Goal: Contribute content: Add original content to the website for others to see

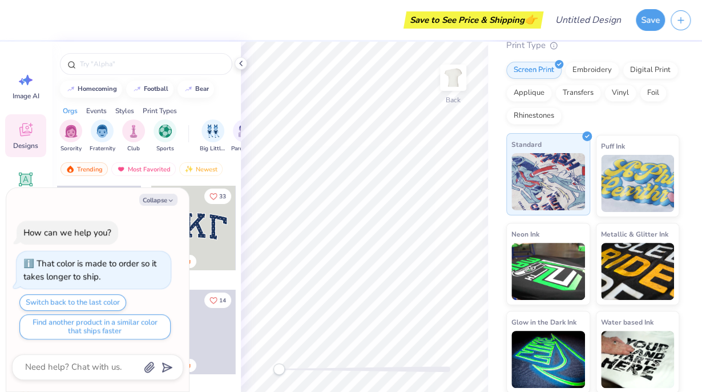
scroll to position [132, 0]
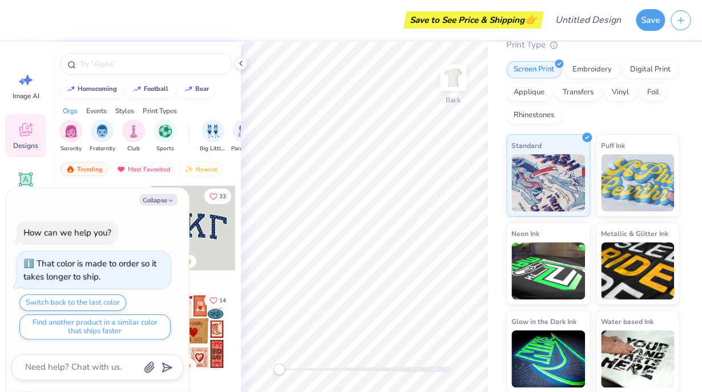
click at [230, 277] on div "33 Trending" at bounding box center [194, 236] width 86 height 103
click at [165, 204] on button "Collapse" at bounding box center [158, 200] width 38 height 12
type textarea "x"
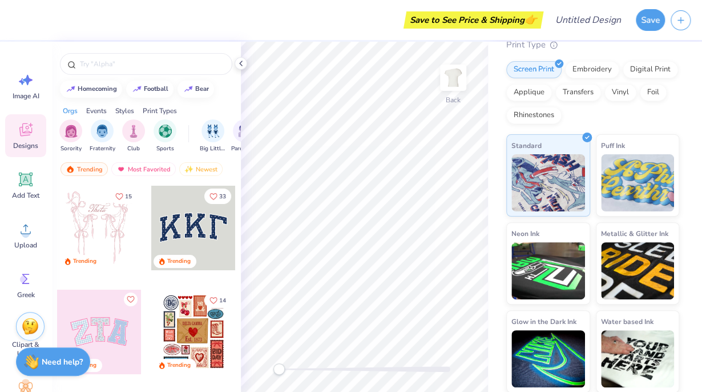
click at [190, 238] on div at bounding box center [193, 228] width 84 height 84
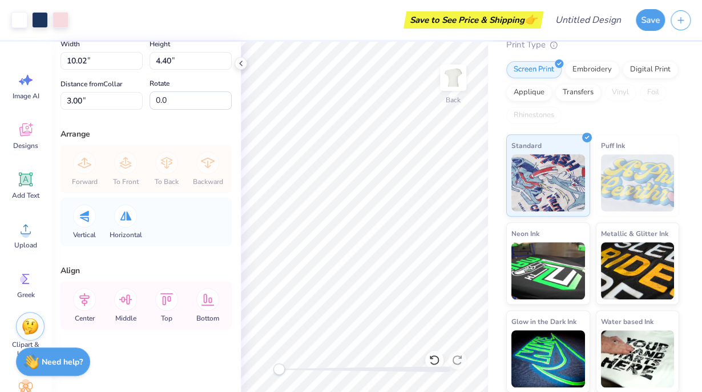
scroll to position [0, 0]
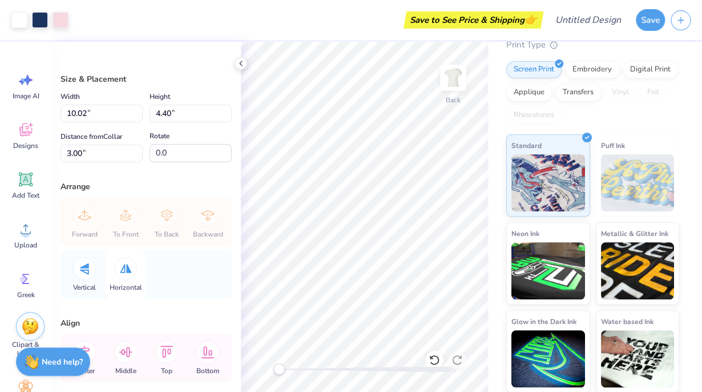
click at [121, 284] on span "Horizontal" at bounding box center [126, 287] width 33 height 9
click at [92, 273] on div at bounding box center [84, 268] width 23 height 23
click at [91, 275] on div at bounding box center [84, 268] width 23 height 23
click at [123, 277] on div at bounding box center [125, 268] width 23 height 23
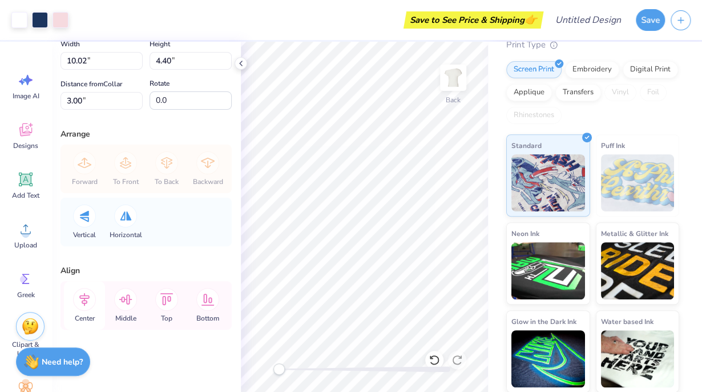
click at [97, 305] on div "Center" at bounding box center [84, 305] width 41 height 49
click at [128, 308] on icon at bounding box center [125, 299] width 23 height 23
click at [159, 307] on div "Top" at bounding box center [166, 305] width 41 height 49
click at [203, 307] on icon at bounding box center [207, 299] width 23 height 23
click at [98, 301] on div "Center" at bounding box center [84, 305] width 41 height 49
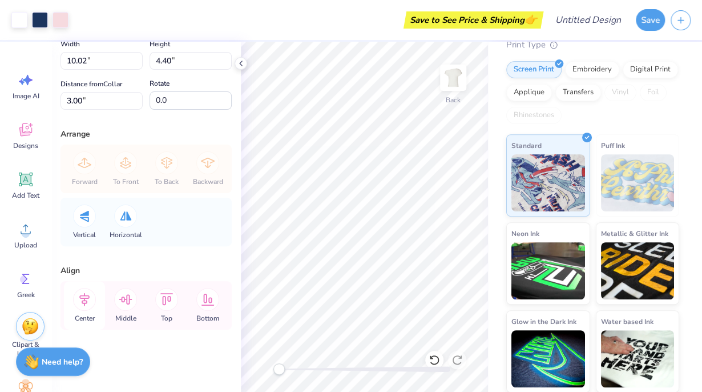
click at [90, 298] on icon at bounding box center [84, 299] width 23 height 23
click at [27, 292] on span "Greek" at bounding box center [26, 294] width 18 height 9
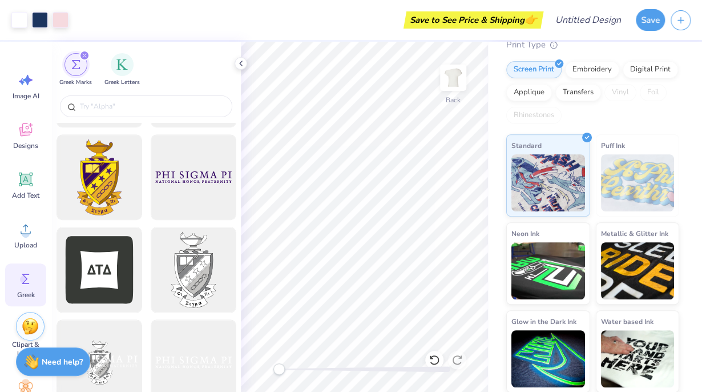
scroll to position [362, 0]
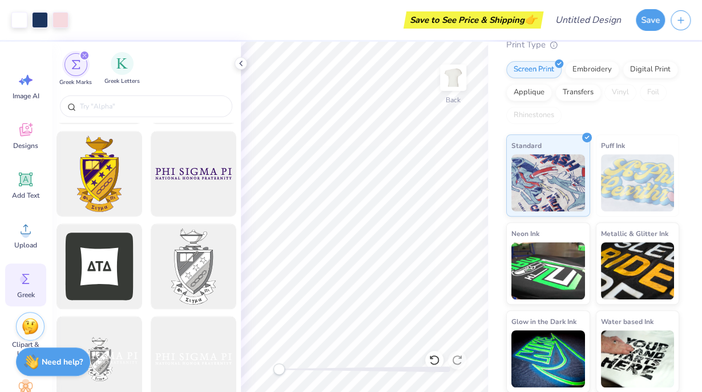
click at [127, 78] on span "Greek Letters" at bounding box center [121, 81] width 35 height 9
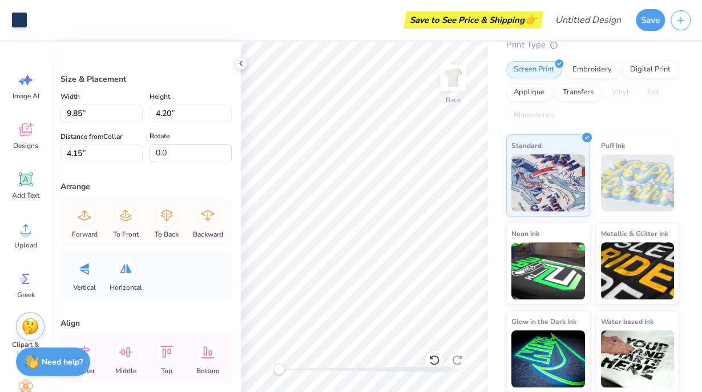
scroll to position [53, 0]
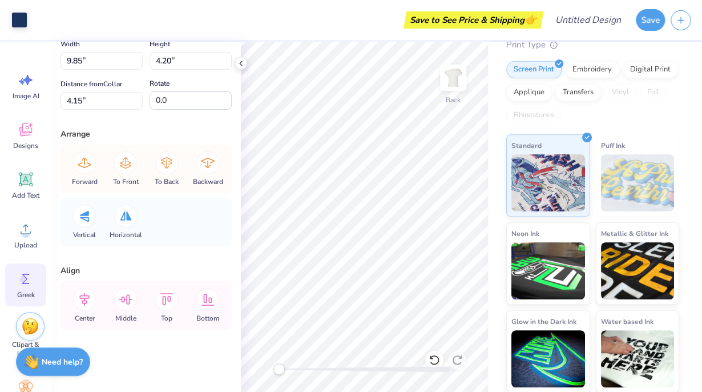
click at [20, 285] on icon at bounding box center [25, 278] width 17 height 17
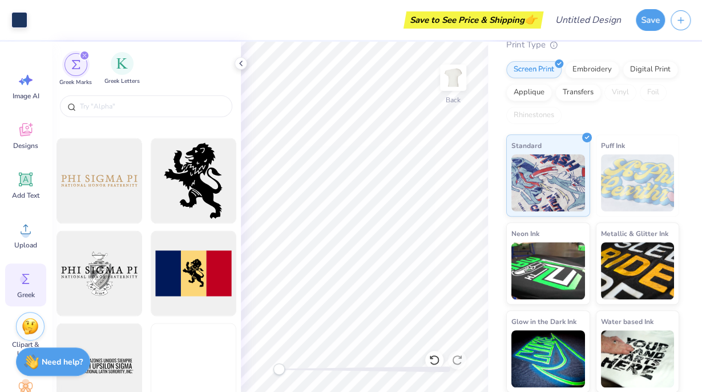
scroll to position [902, 0]
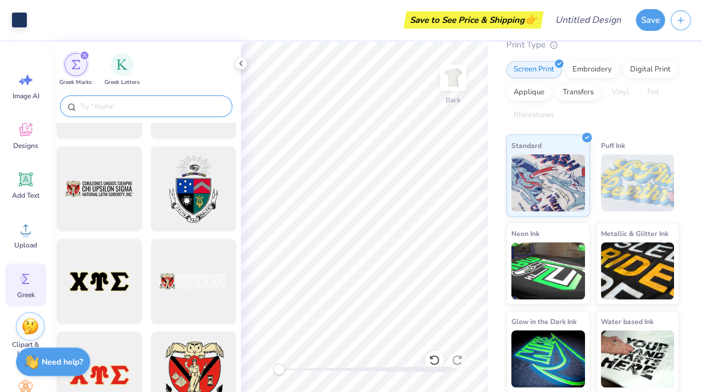
click at [127, 104] on input "text" at bounding box center [152, 105] width 146 height 11
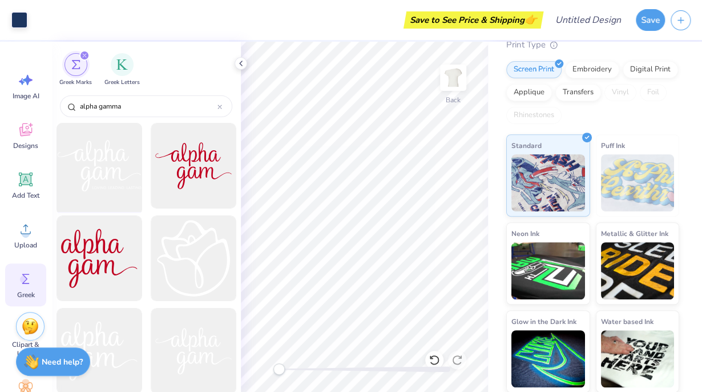
type input "alpha gamma"
click at [118, 171] on div at bounding box center [99, 166] width 94 height 94
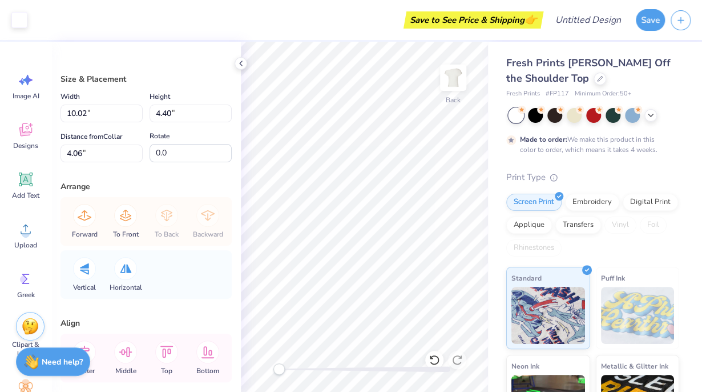
scroll to position [53, 0]
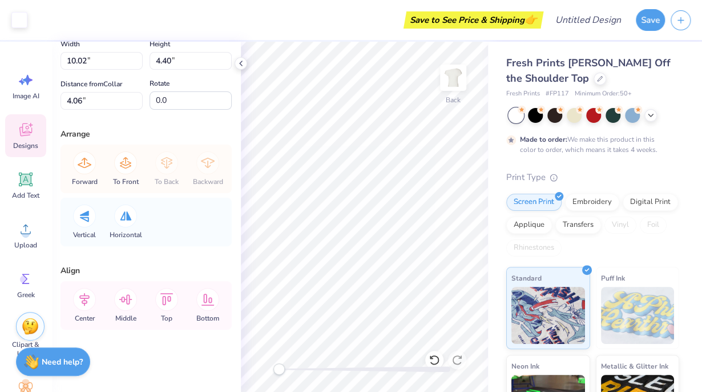
click at [43, 143] on div "Designs" at bounding box center [25, 135] width 41 height 43
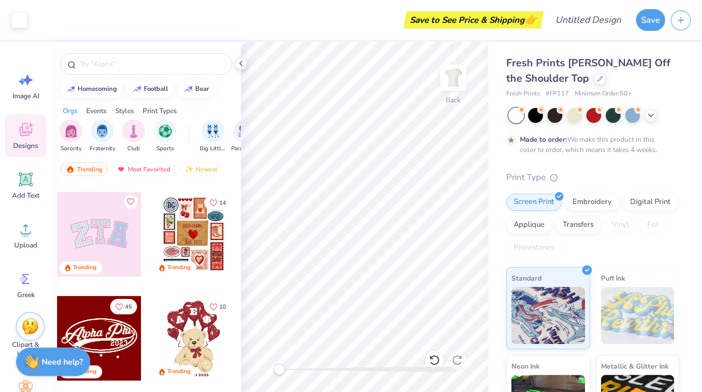
scroll to position [0, 0]
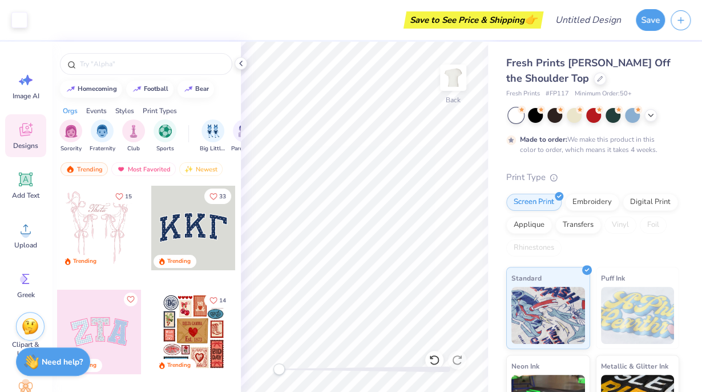
click at [88, 321] on div at bounding box center [99, 331] width 84 height 84
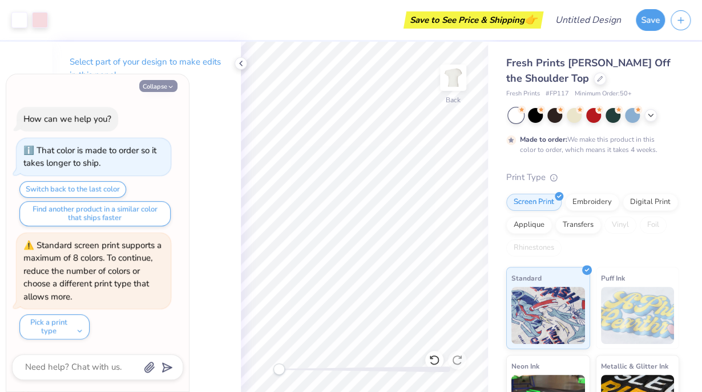
click at [171, 91] on button "Collapse" at bounding box center [158, 86] width 38 height 12
type textarea "x"
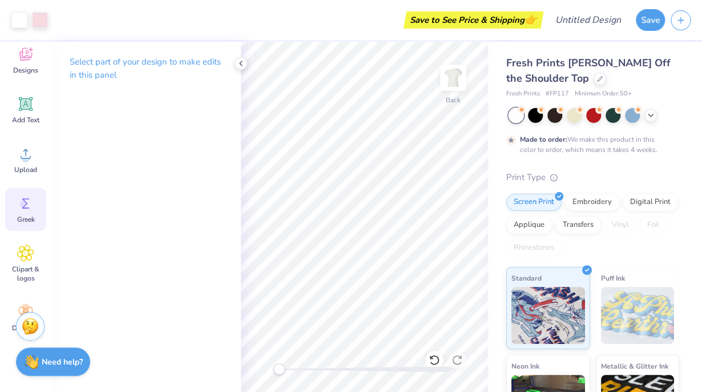
scroll to position [108, 0]
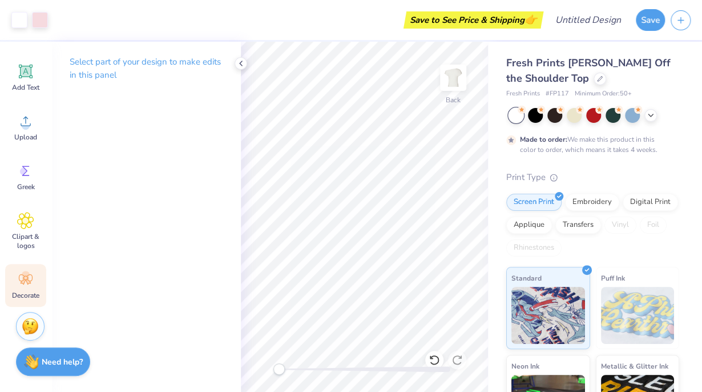
click at [23, 295] on span "Decorate" at bounding box center [25, 295] width 27 height 9
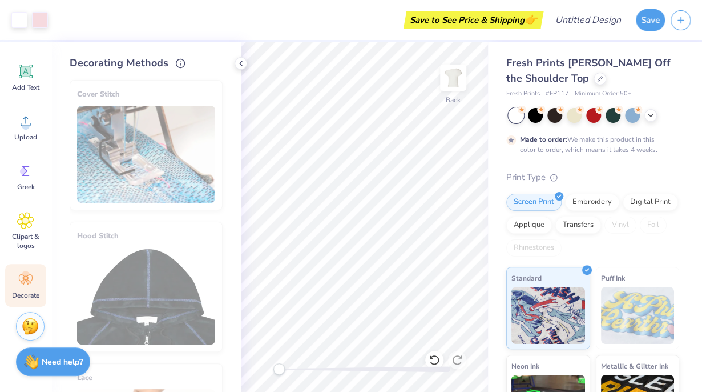
scroll to position [0, 0]
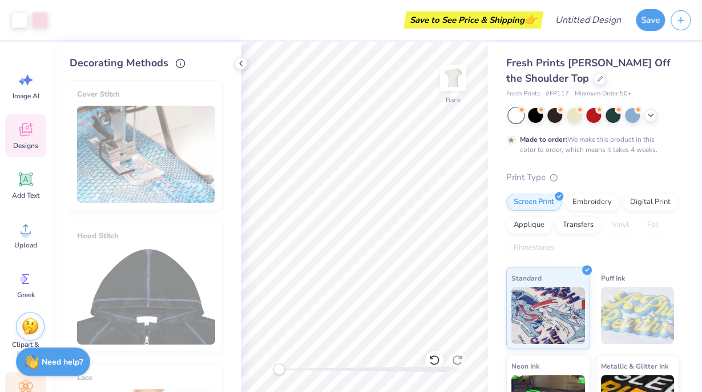
click at [39, 124] on div "Designs" at bounding box center [25, 135] width 41 height 43
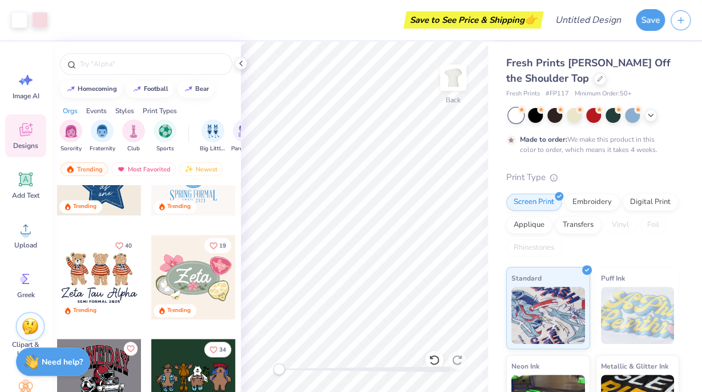
scroll to position [477, 0]
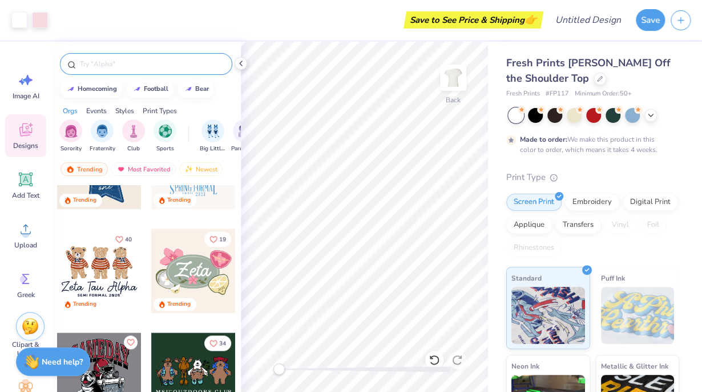
click at [130, 60] on input "text" at bounding box center [152, 63] width 146 height 11
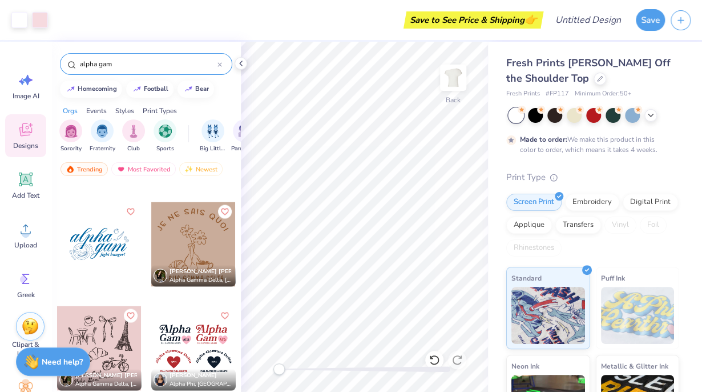
scroll to position [824, 0]
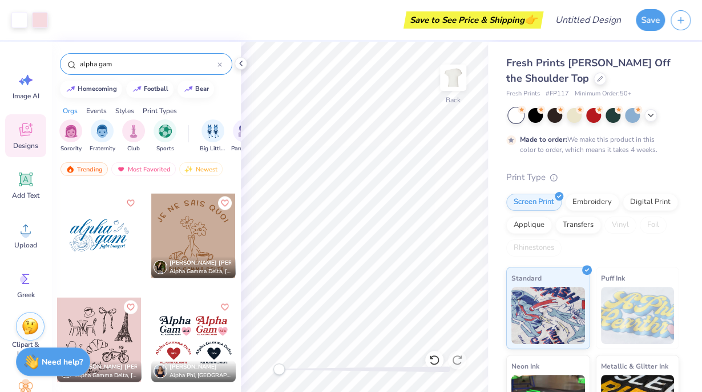
type input "alpha gam"
click at [99, 229] on div at bounding box center [99, 235] width 84 height 84
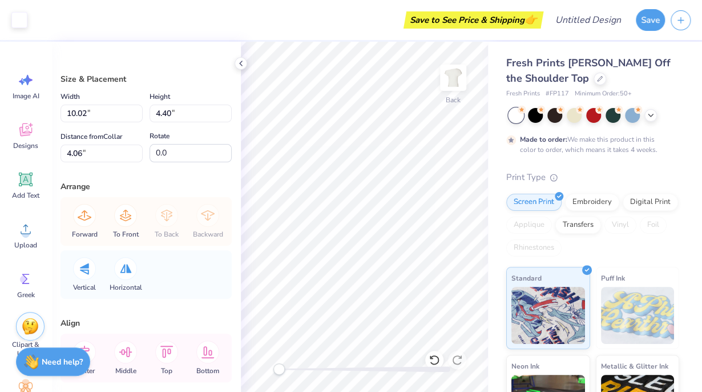
type input "10.02"
type input "4.40"
type input "4.06"
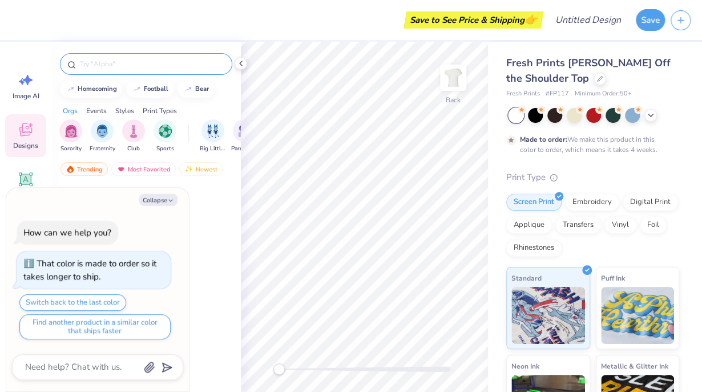
type textarea "x"
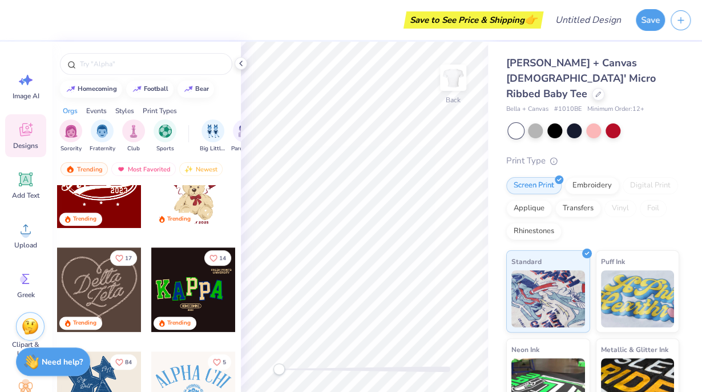
scroll to position [418, 0]
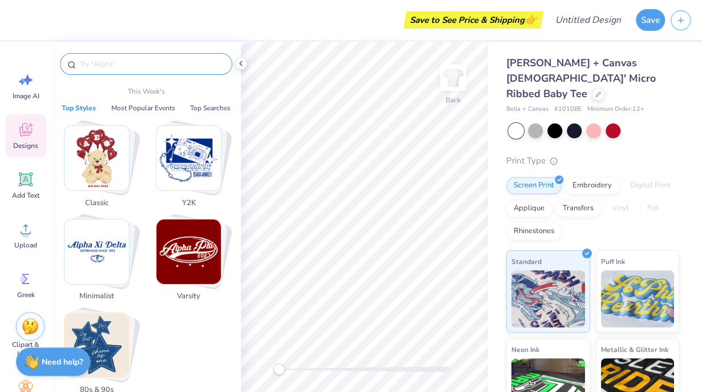
click at [146, 68] on input "text" at bounding box center [152, 63] width 146 height 11
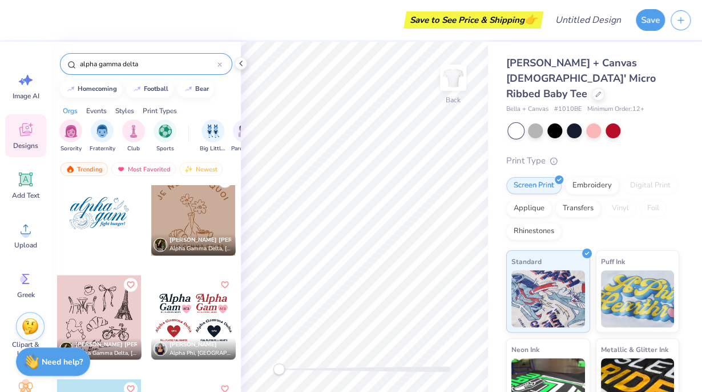
scroll to position [742, 0]
type input "alpha gamma delta"
click at [82, 222] on div at bounding box center [99, 213] width 84 height 84
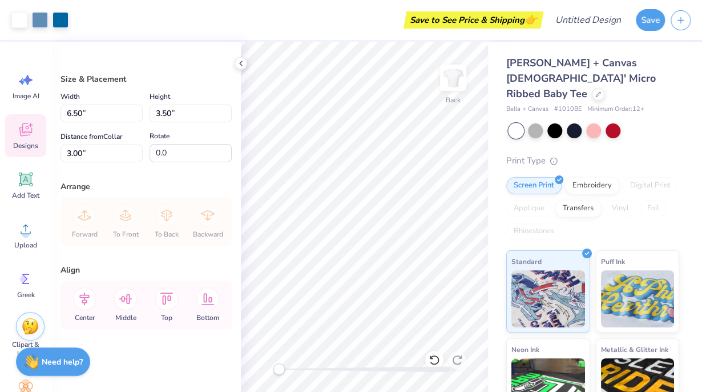
click at [28, 143] on span "Designs" at bounding box center [25, 145] width 25 height 9
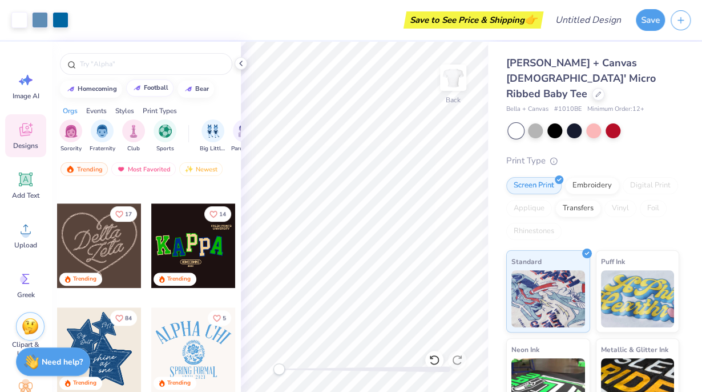
scroll to position [311, 0]
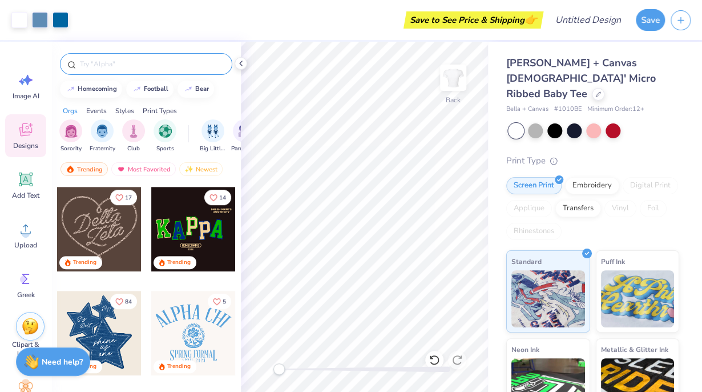
click at [134, 59] on input "text" at bounding box center [152, 63] width 146 height 11
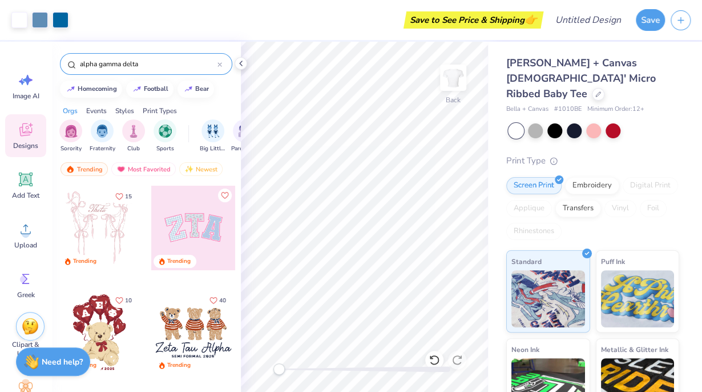
type input "alpha gamma delta"
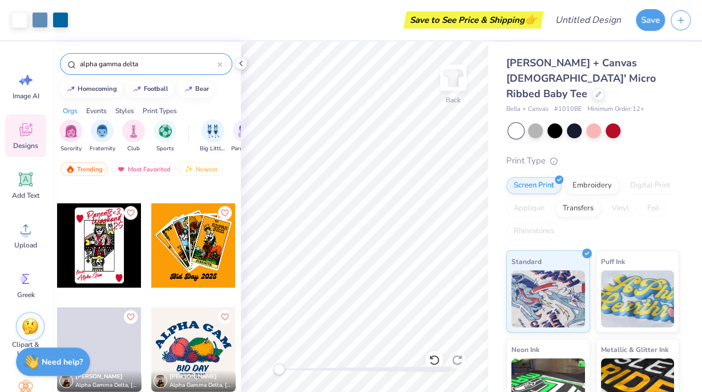
scroll to position [2867, 0]
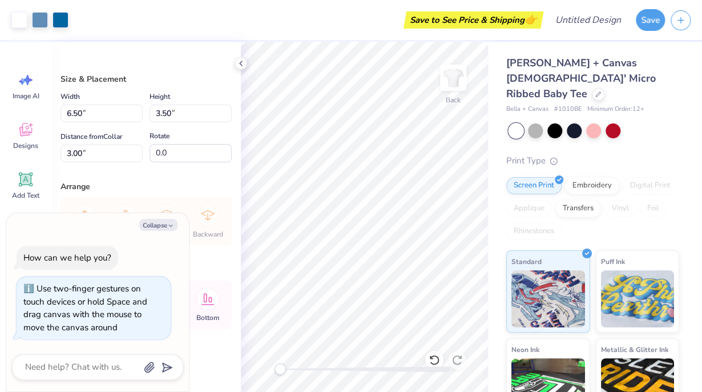
type textarea "x"
type input "8.39"
type input "4.51"
type input "1.99"
type textarea "x"
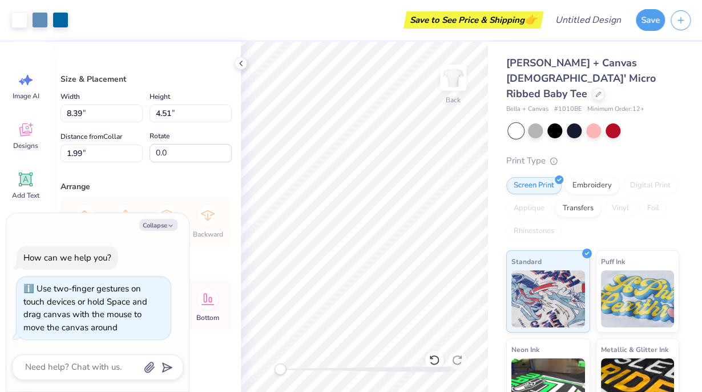
type input "9.36"
type input "5.03"
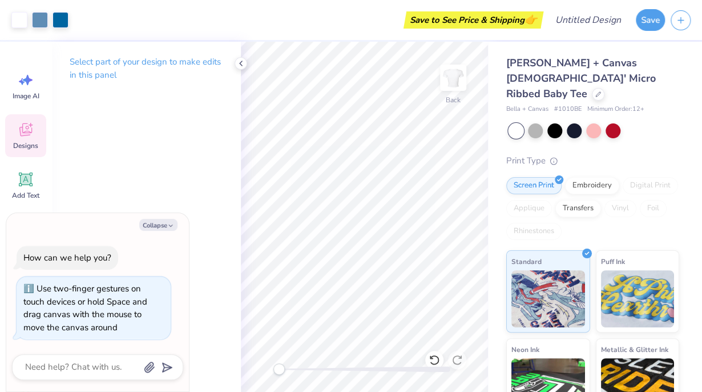
click at [26, 135] on icon at bounding box center [25, 129] width 17 height 17
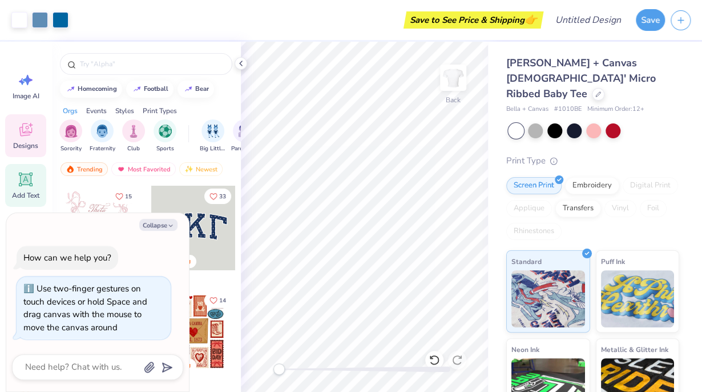
click at [27, 176] on icon at bounding box center [26, 179] width 11 height 11
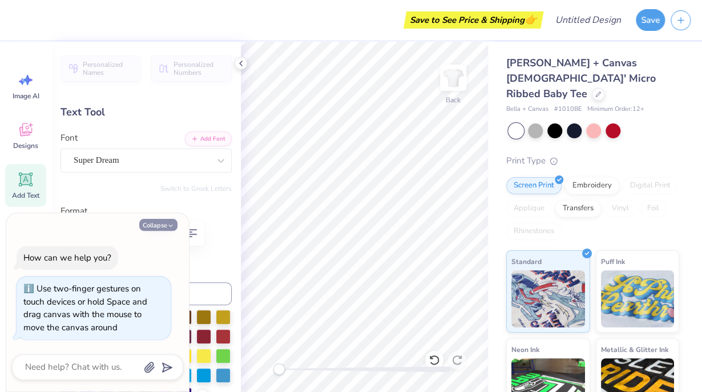
click at [175, 224] on button "Collapse" at bounding box center [158, 225] width 38 height 12
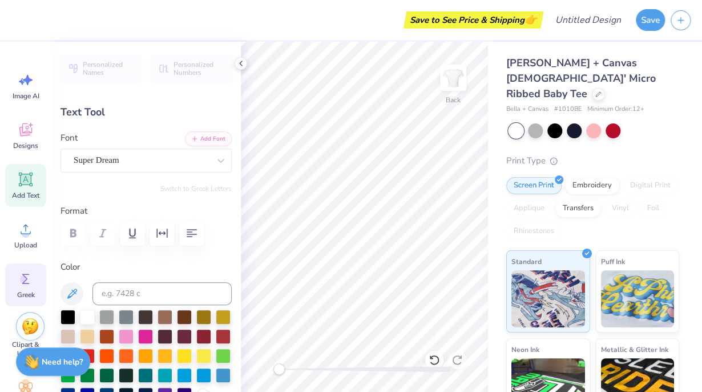
click at [25, 273] on icon at bounding box center [25, 278] width 17 height 17
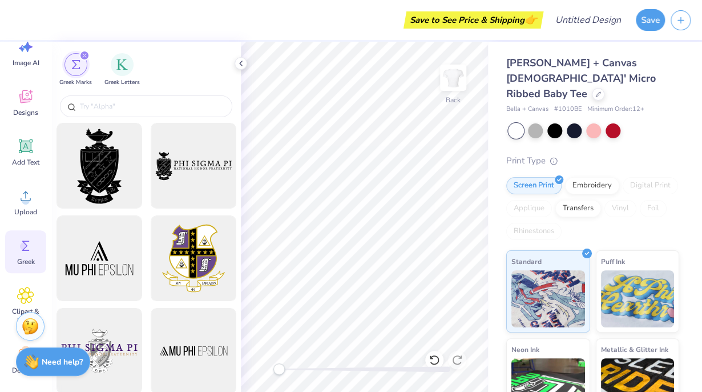
scroll to position [84, 0]
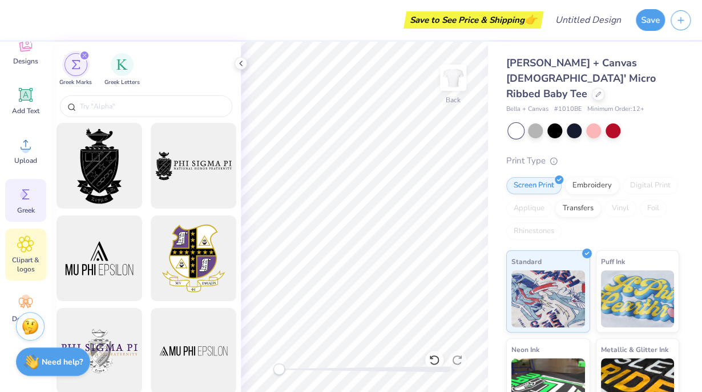
click at [25, 268] on span "Clipart & logos" at bounding box center [26, 264] width 38 height 18
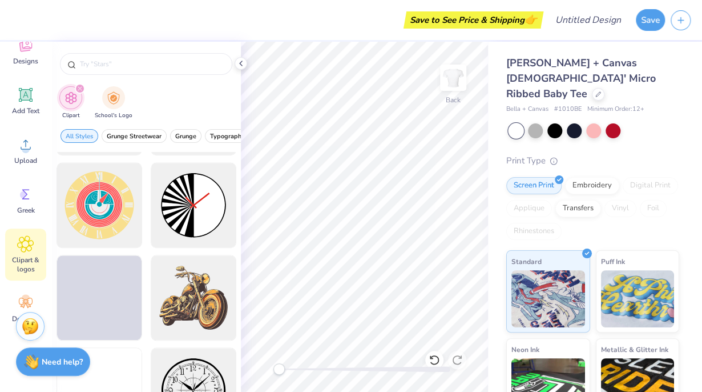
scroll to position [386, 0]
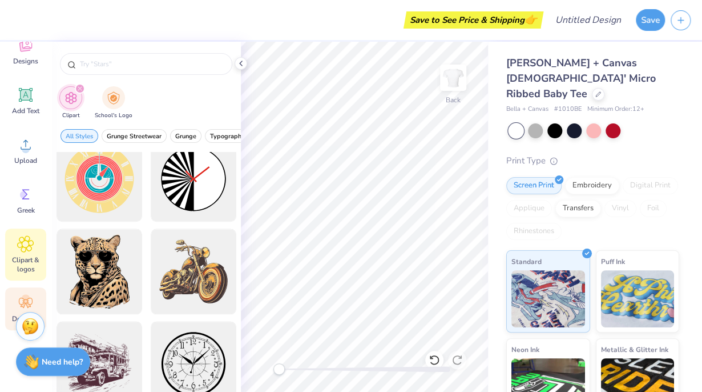
click at [18, 305] on icon at bounding box center [25, 302] width 17 height 17
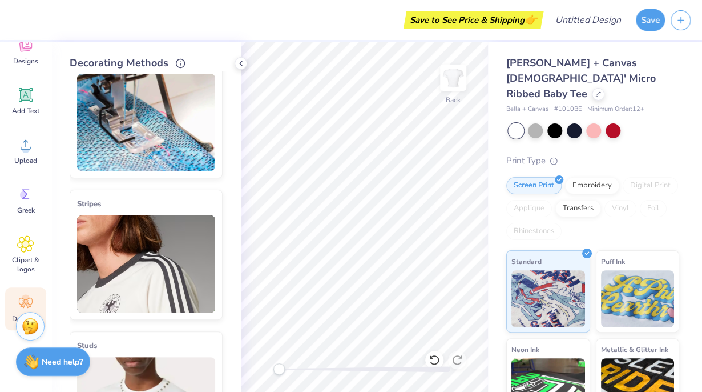
scroll to position [0, 0]
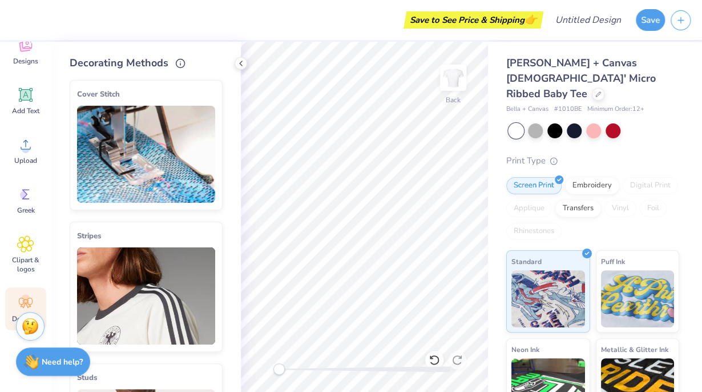
click at [172, 286] on img at bounding box center [146, 295] width 138 height 97
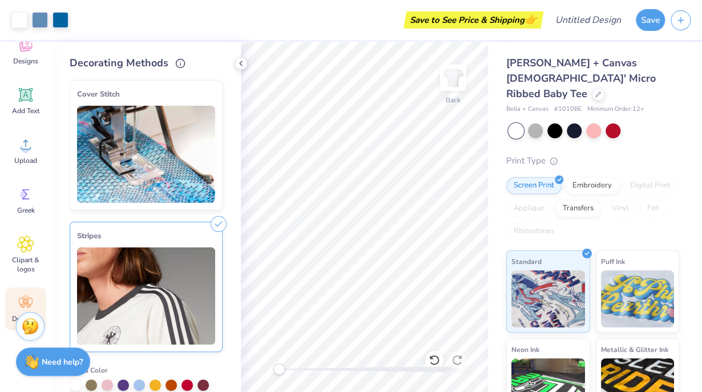
click at [183, 285] on img at bounding box center [146, 295] width 138 height 97
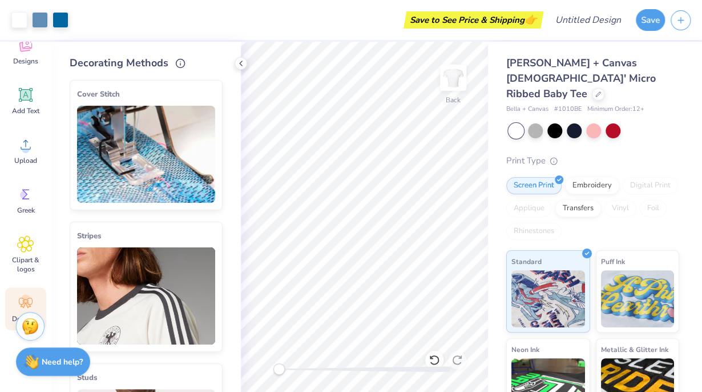
click at [144, 158] on img at bounding box center [146, 154] width 138 height 97
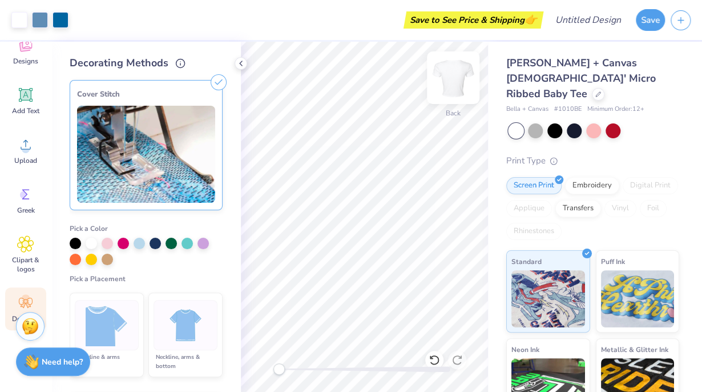
click at [460, 87] on img at bounding box center [453, 78] width 46 height 46
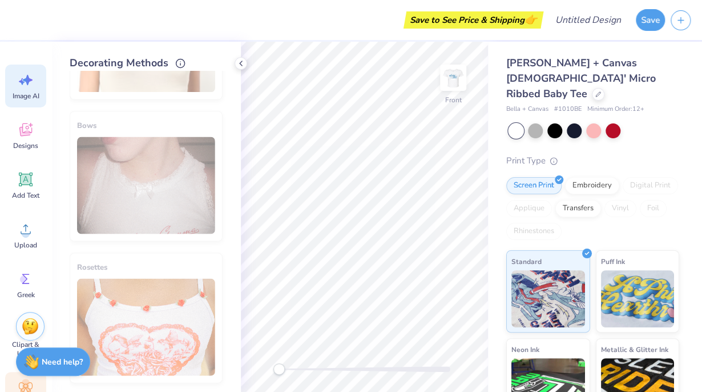
click at [34, 99] on span "Image AI" at bounding box center [26, 95] width 27 height 9
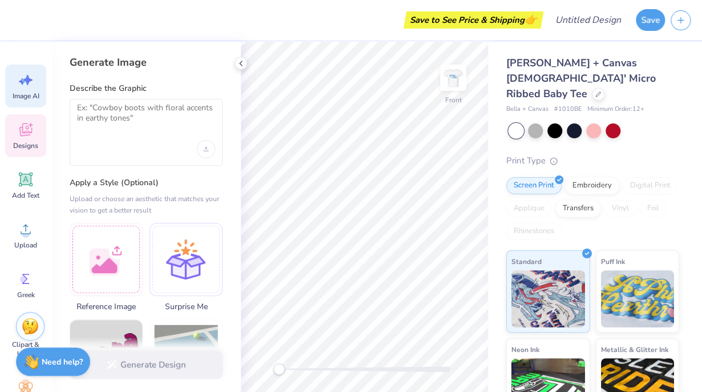
click at [26, 147] on span "Designs" at bounding box center [25, 145] width 25 height 9
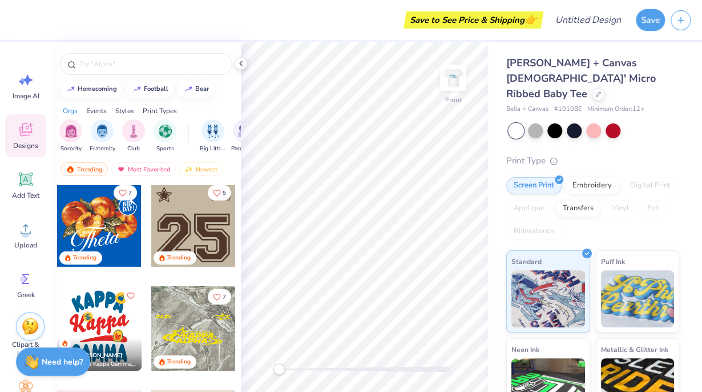
scroll to position [1611, 0]
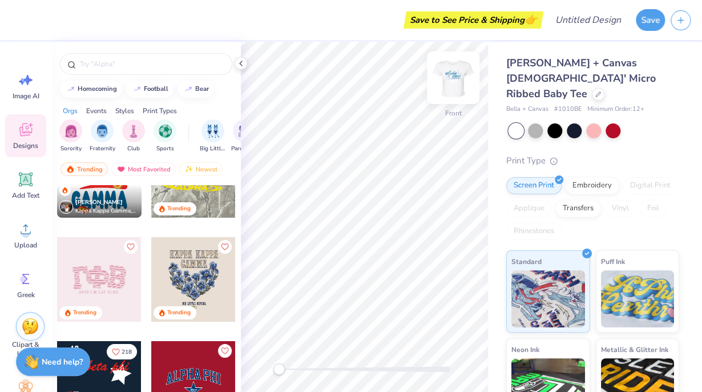
click at [450, 99] on div at bounding box center [453, 77] width 53 height 53
click at [241, 60] on icon at bounding box center [240, 63] width 9 height 9
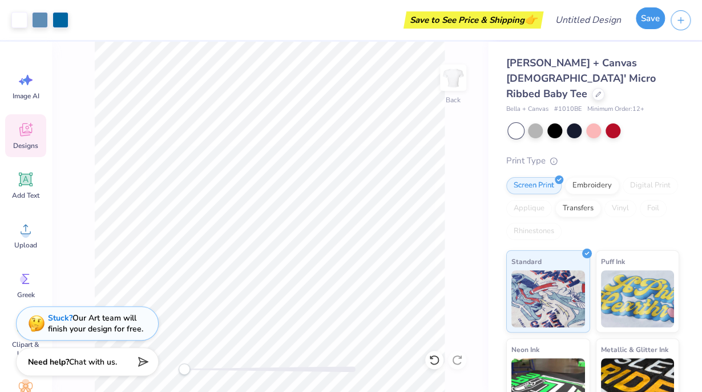
click at [649, 17] on button "Save" at bounding box center [650, 18] width 29 height 22
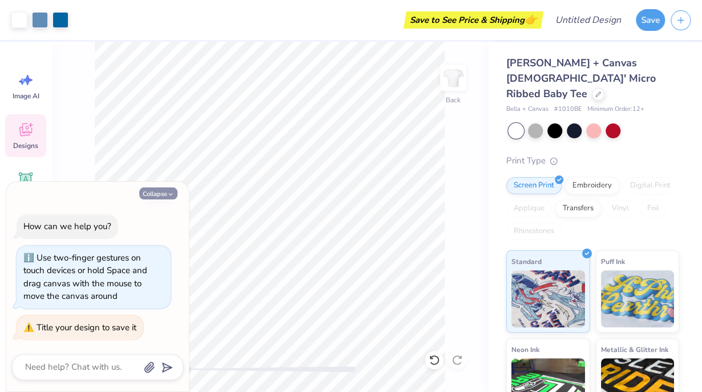
click at [160, 192] on button "Collapse" at bounding box center [158, 193] width 38 height 12
type textarea "x"
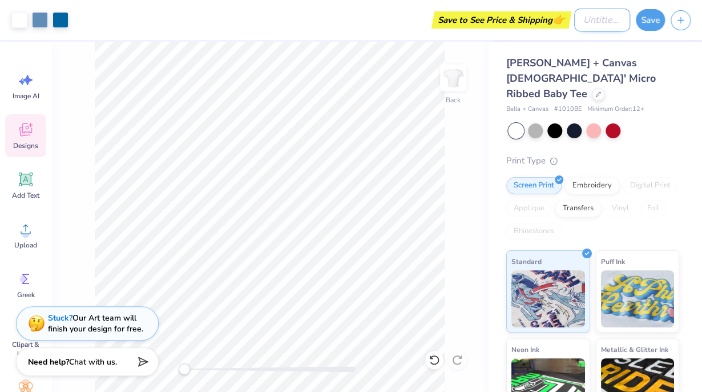
click at [576, 28] on input "Design Title" at bounding box center [602, 20] width 56 height 23
